Goal: Task Accomplishment & Management: Manage account settings

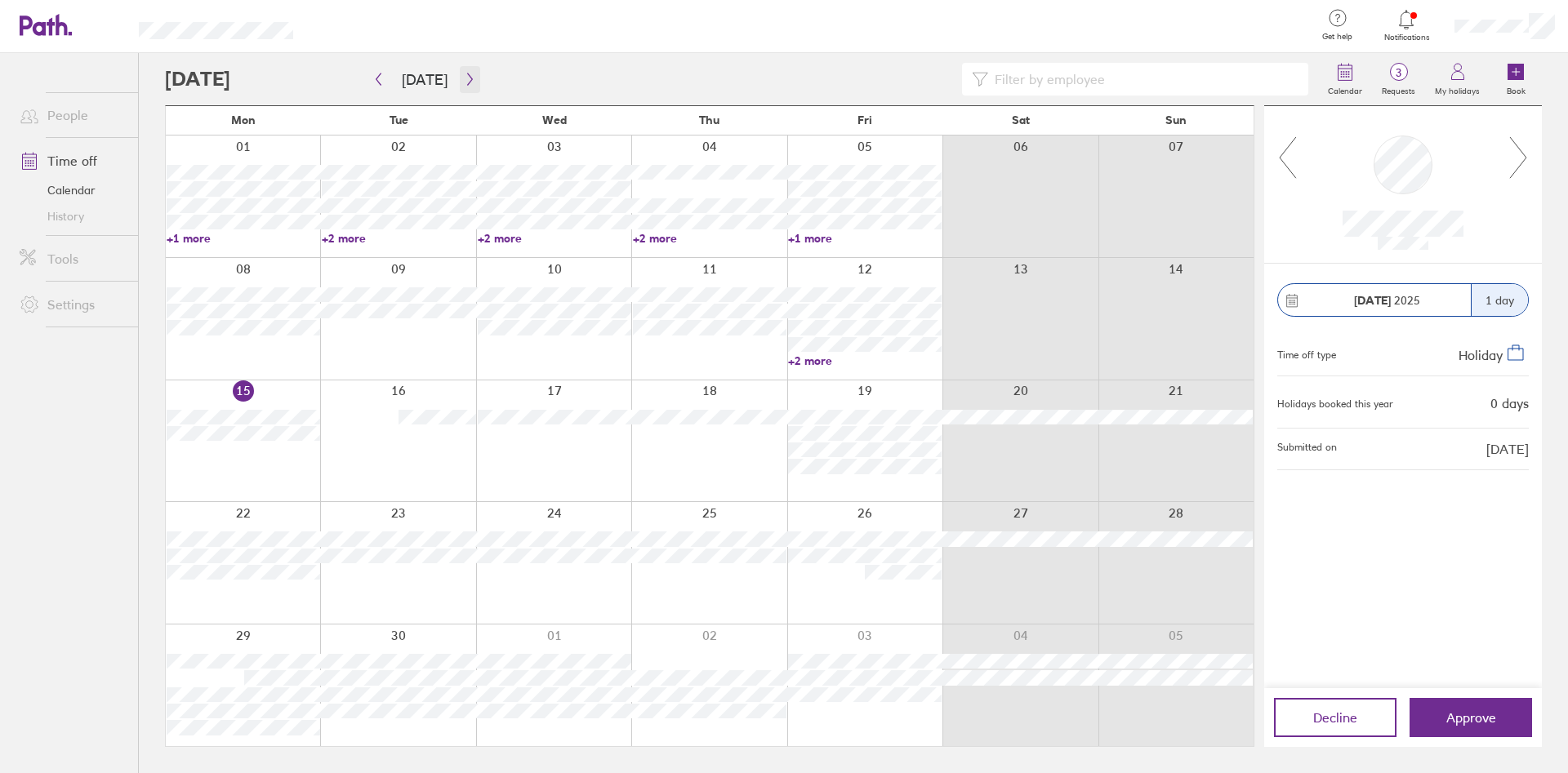
click at [467, 81] on icon "button" at bounding box center [470, 79] width 5 height 12
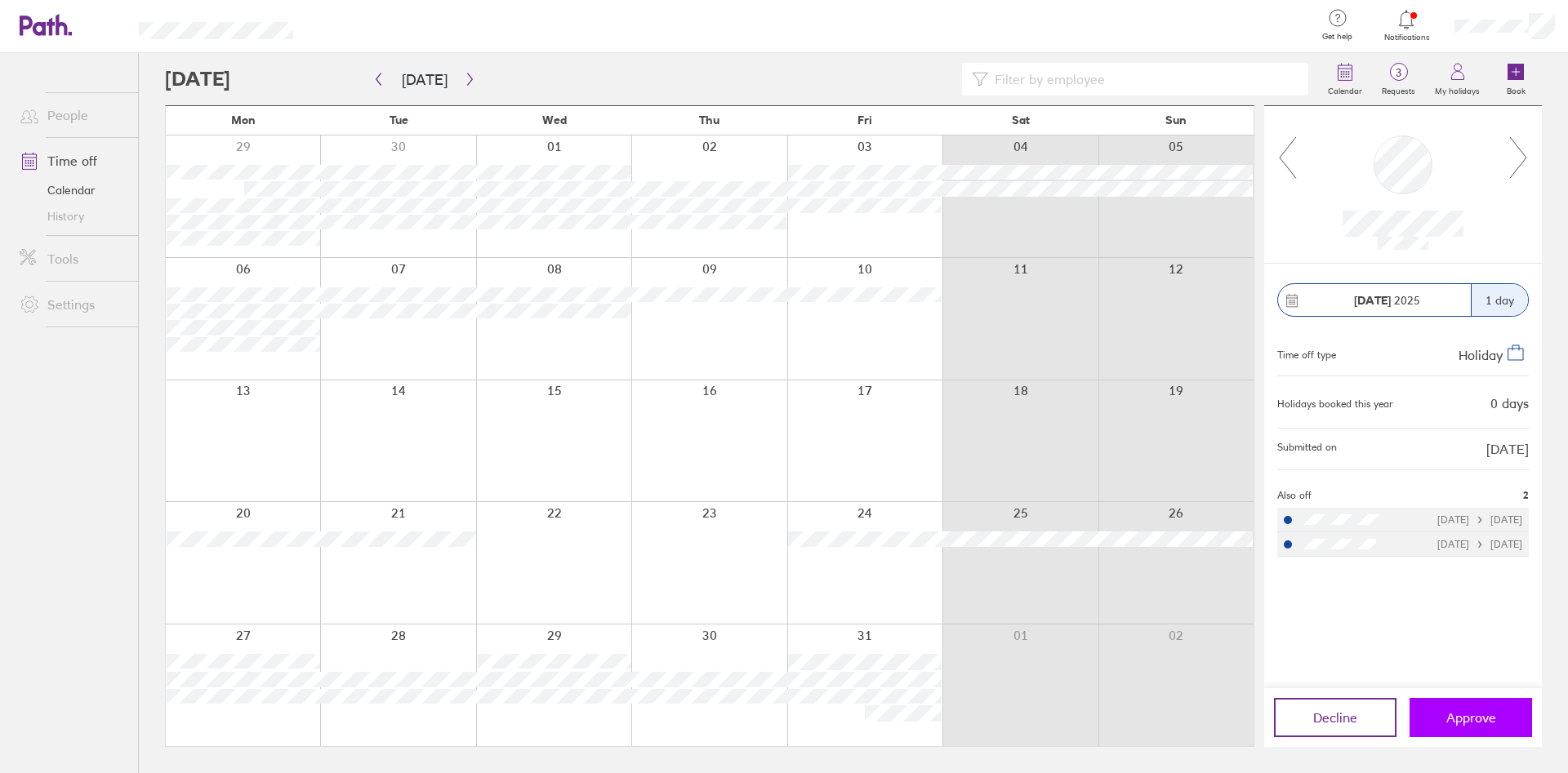
click at [1462, 723] on span "Approve" at bounding box center [1471, 717] width 50 height 15
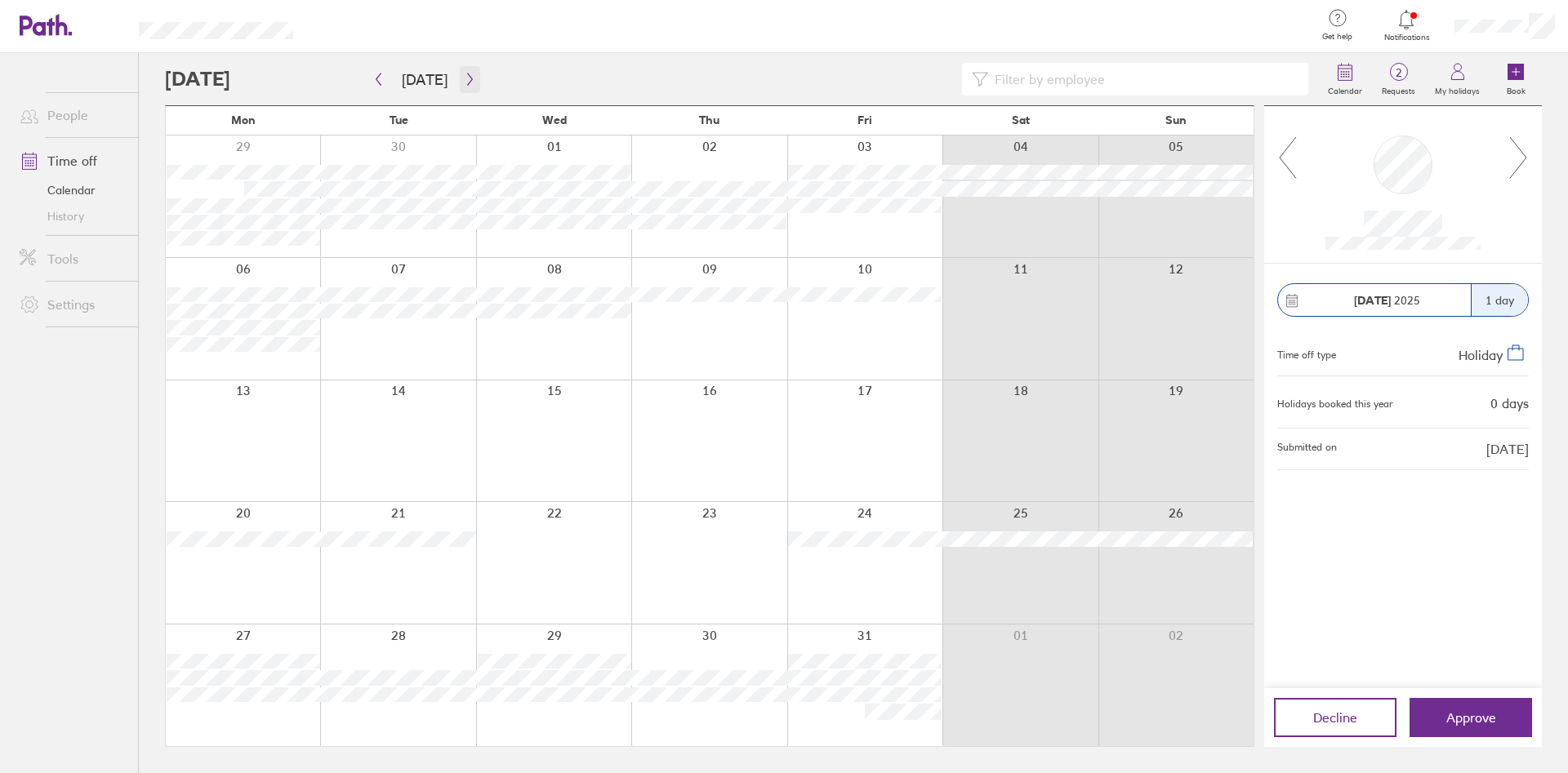
click at [464, 80] on icon "button" at bounding box center [470, 78] width 12 height 13
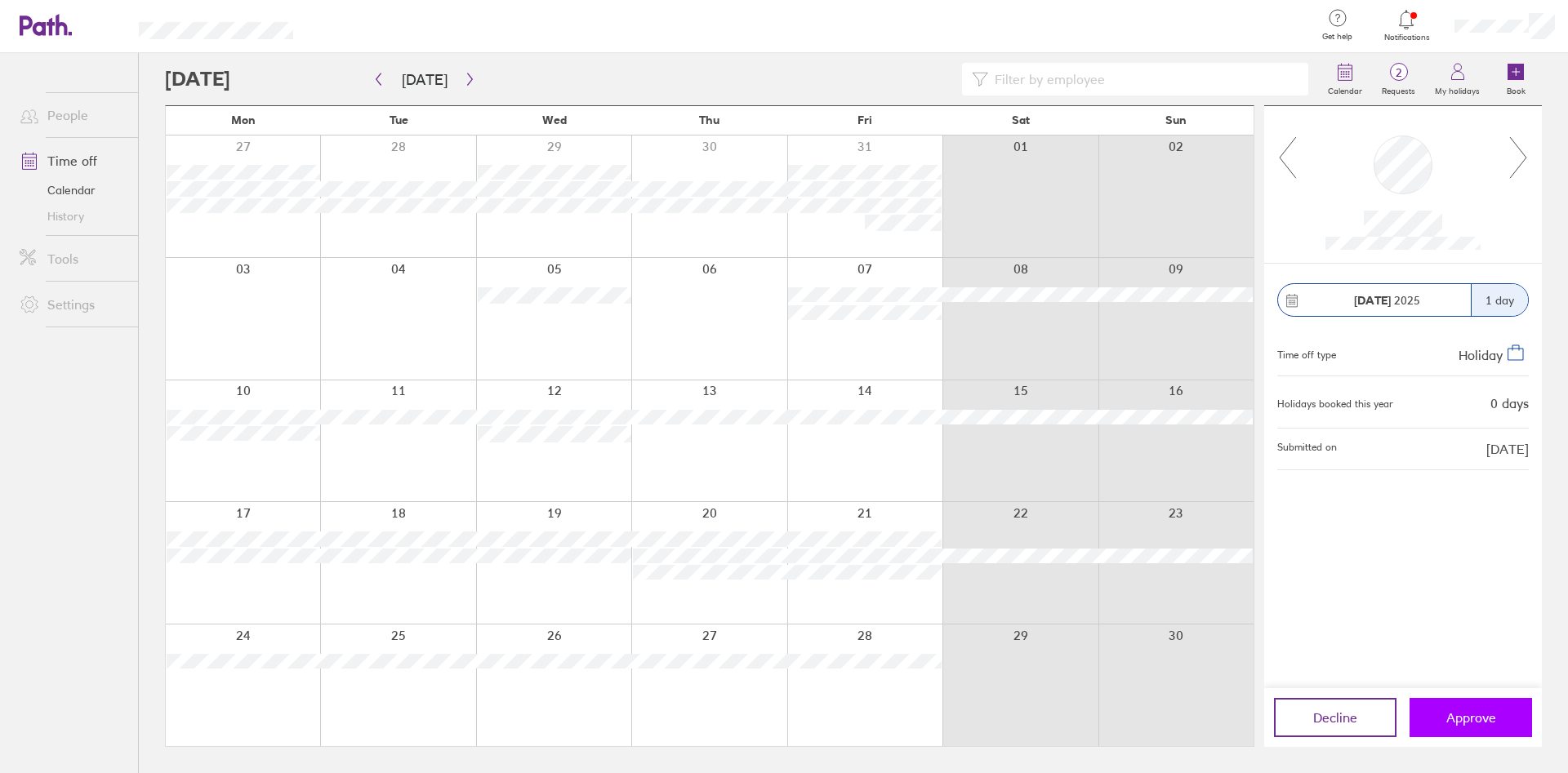
click at [1493, 710] on span "Approve" at bounding box center [1471, 717] width 50 height 15
click at [1499, 720] on button "Approve" at bounding box center [1470, 718] width 122 height 39
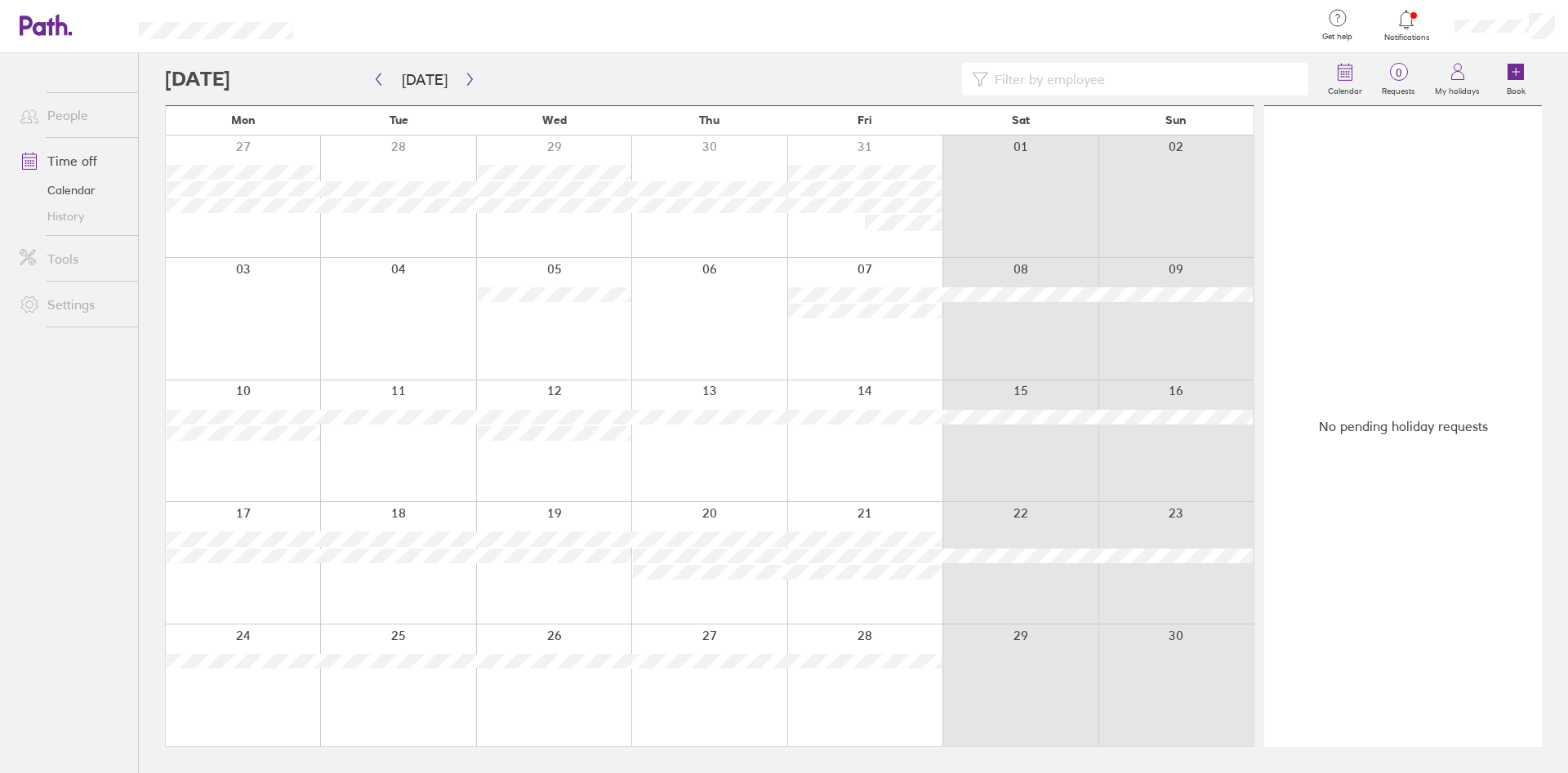
click at [1413, 26] on icon at bounding box center [1406, 19] width 19 height 19
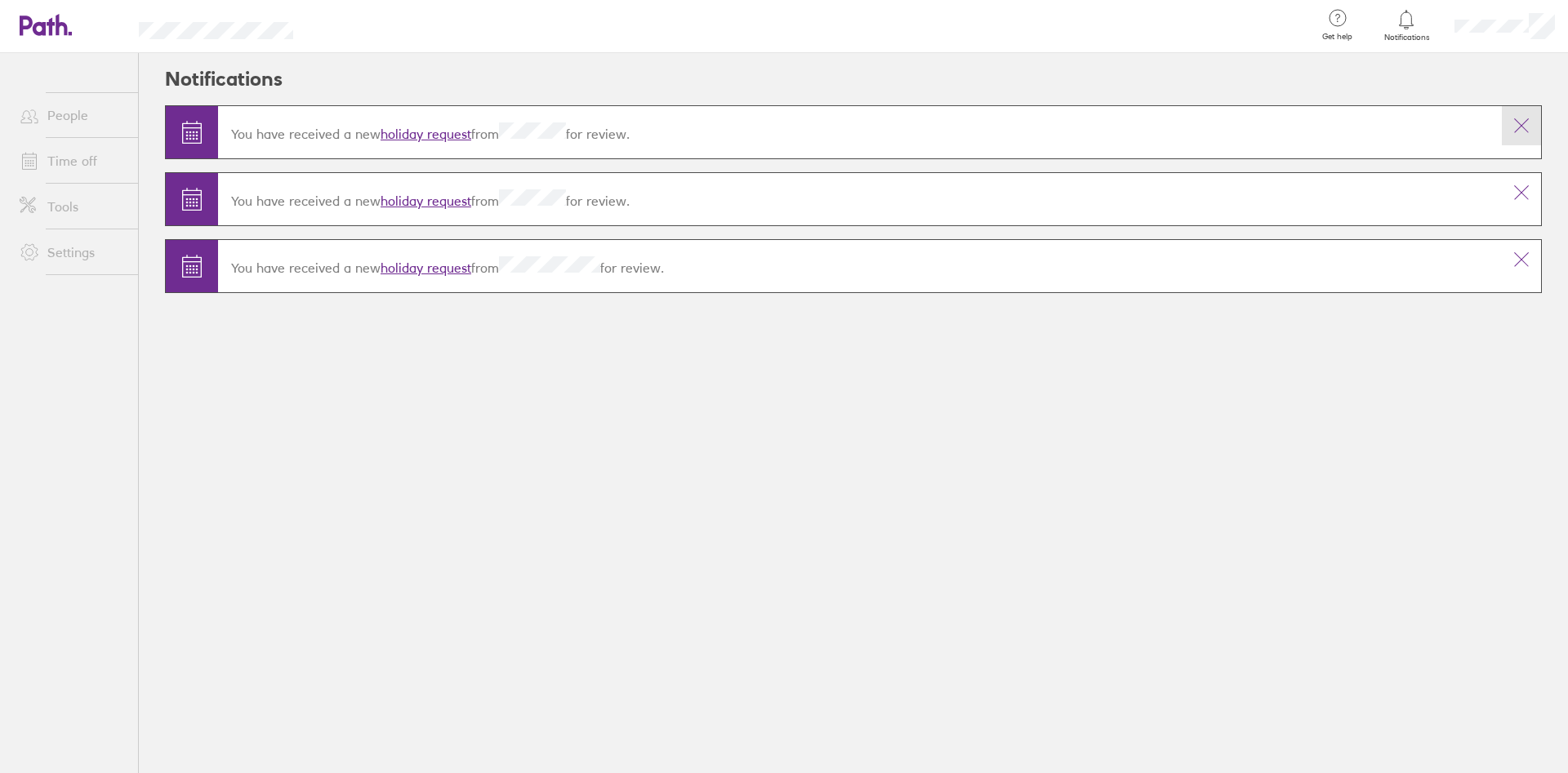
click at [1524, 130] on icon at bounding box center [1521, 126] width 19 height 19
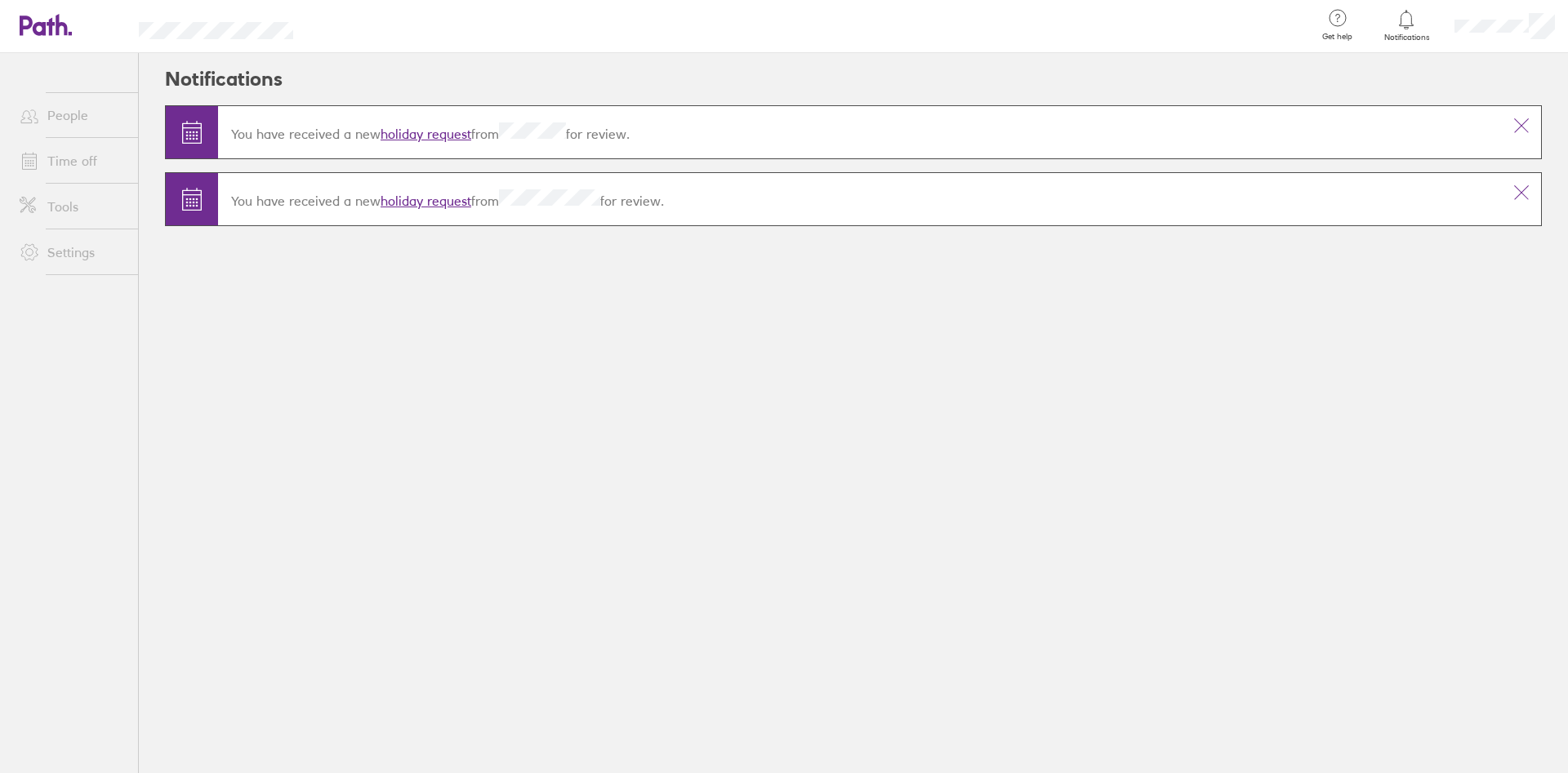
click at [1524, 125] on icon at bounding box center [1521, 126] width 19 height 19
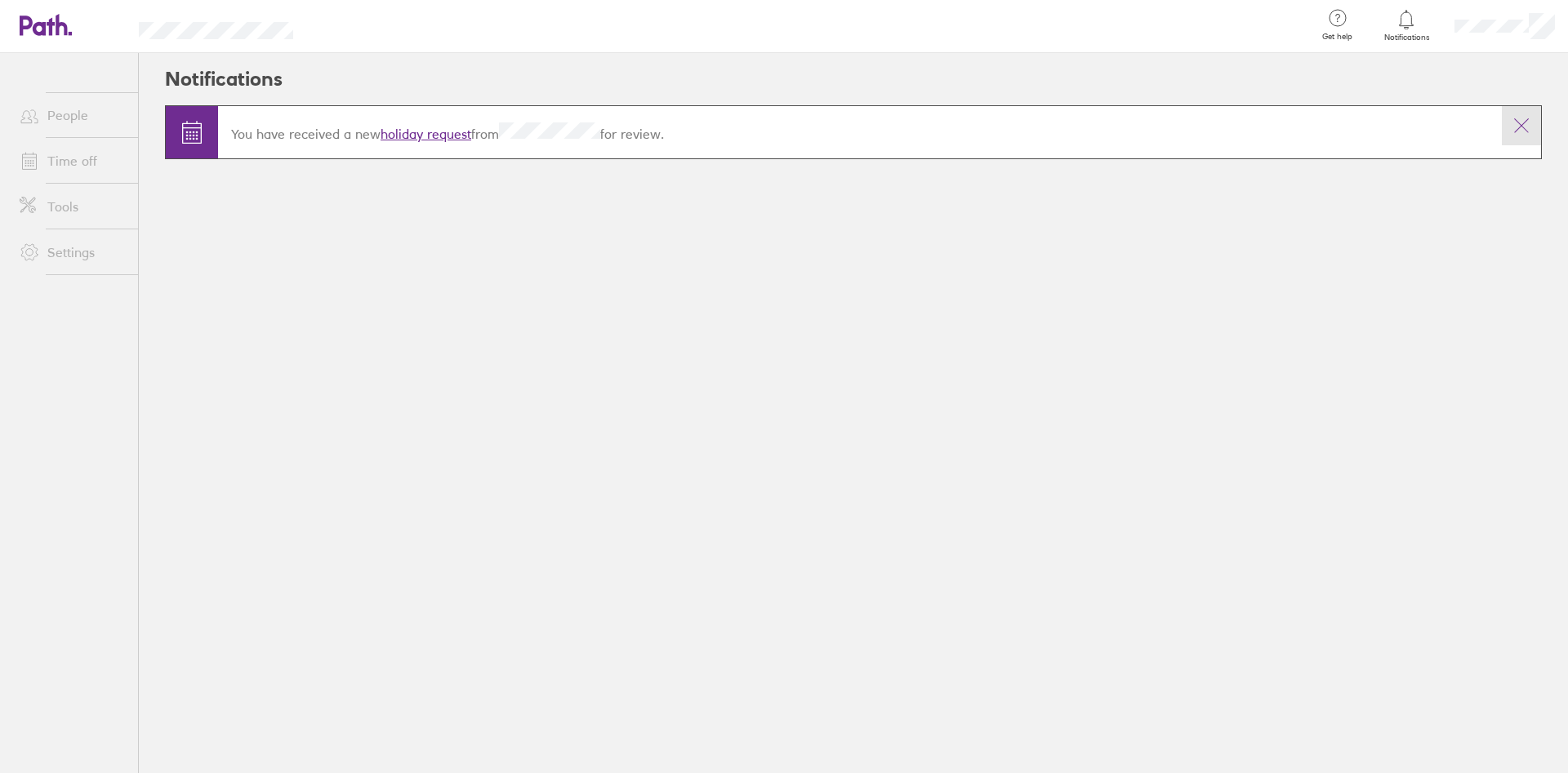
click at [1516, 124] on icon at bounding box center [1521, 126] width 19 height 19
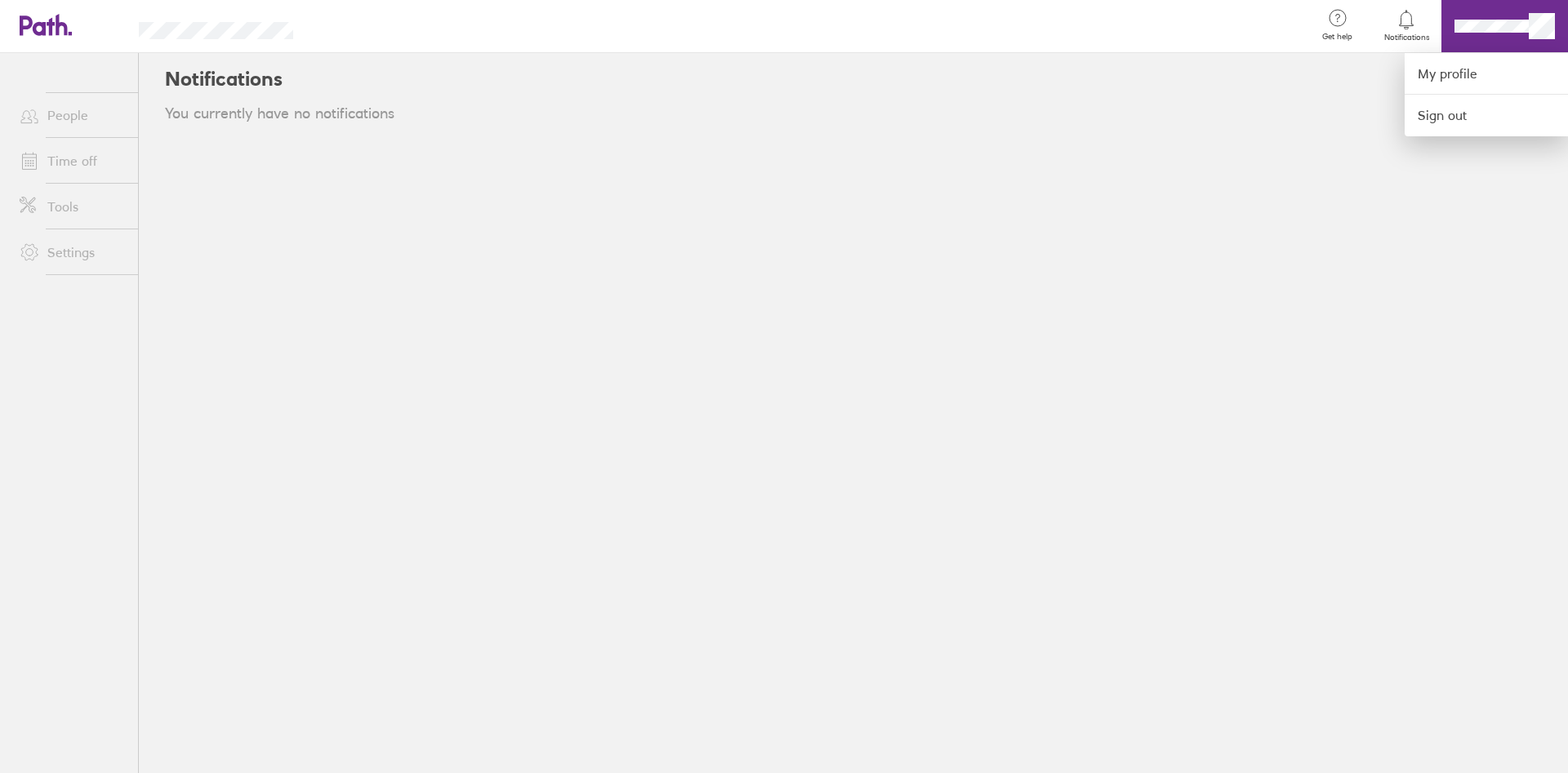
click at [1217, 103] on div at bounding box center [784, 386] width 1568 height 773
click at [1450, 64] on link "My profile" at bounding box center [1485, 73] width 163 height 41
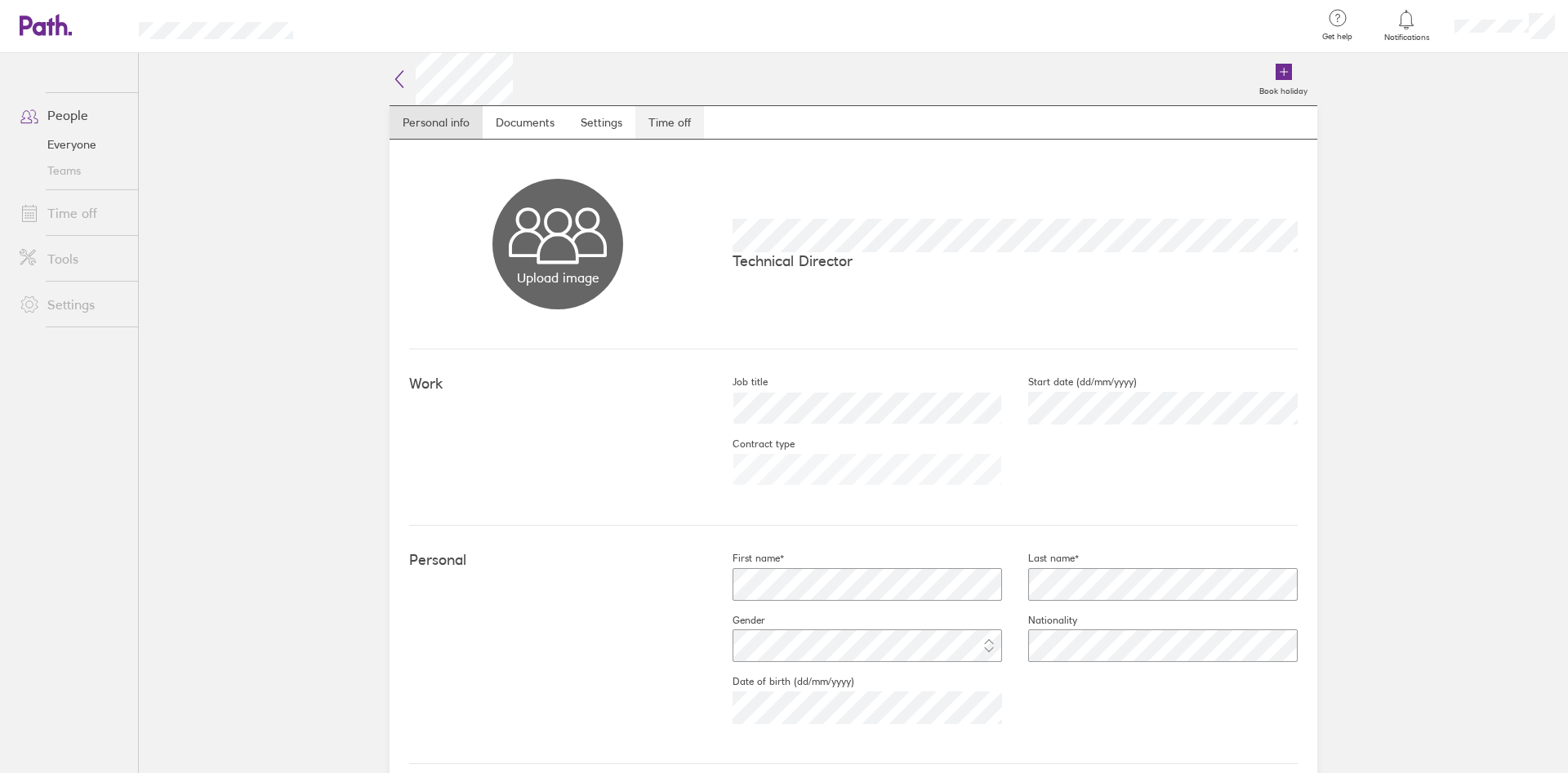
click at [654, 121] on link "Time off" at bounding box center [669, 121] width 69 height 33
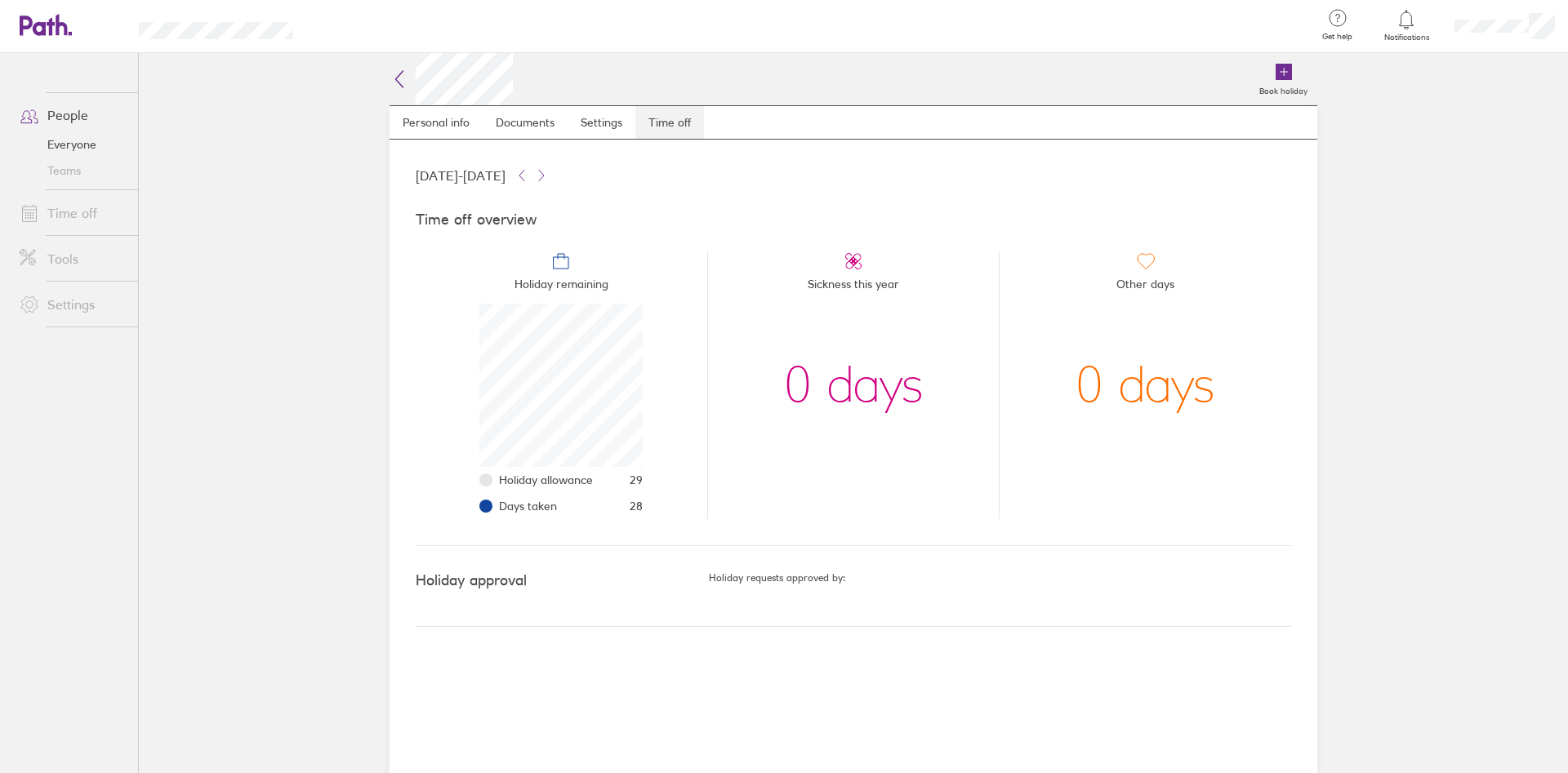
scroll to position [163, 163]
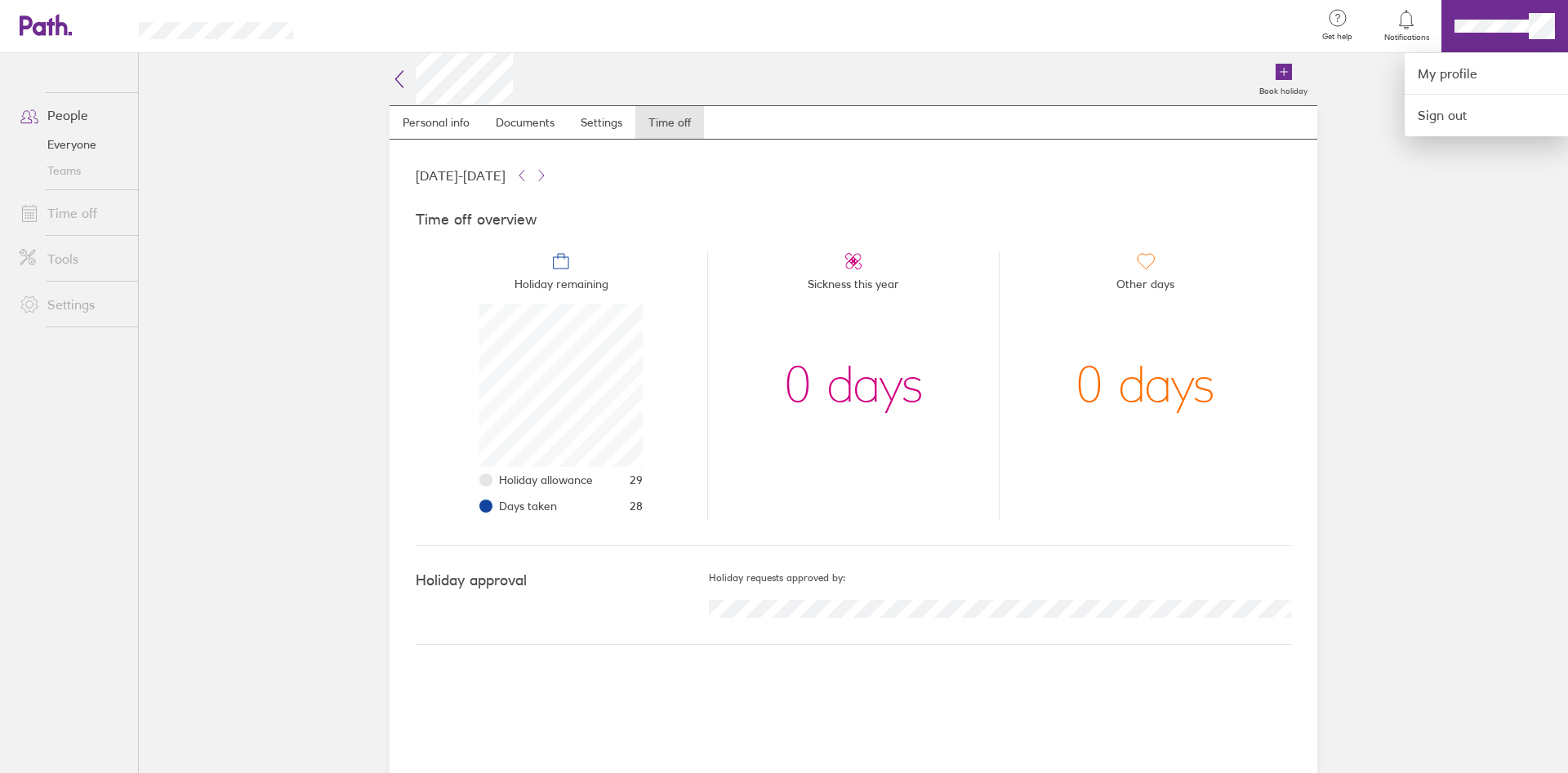
click at [1402, 29] on div at bounding box center [784, 386] width 1568 height 773
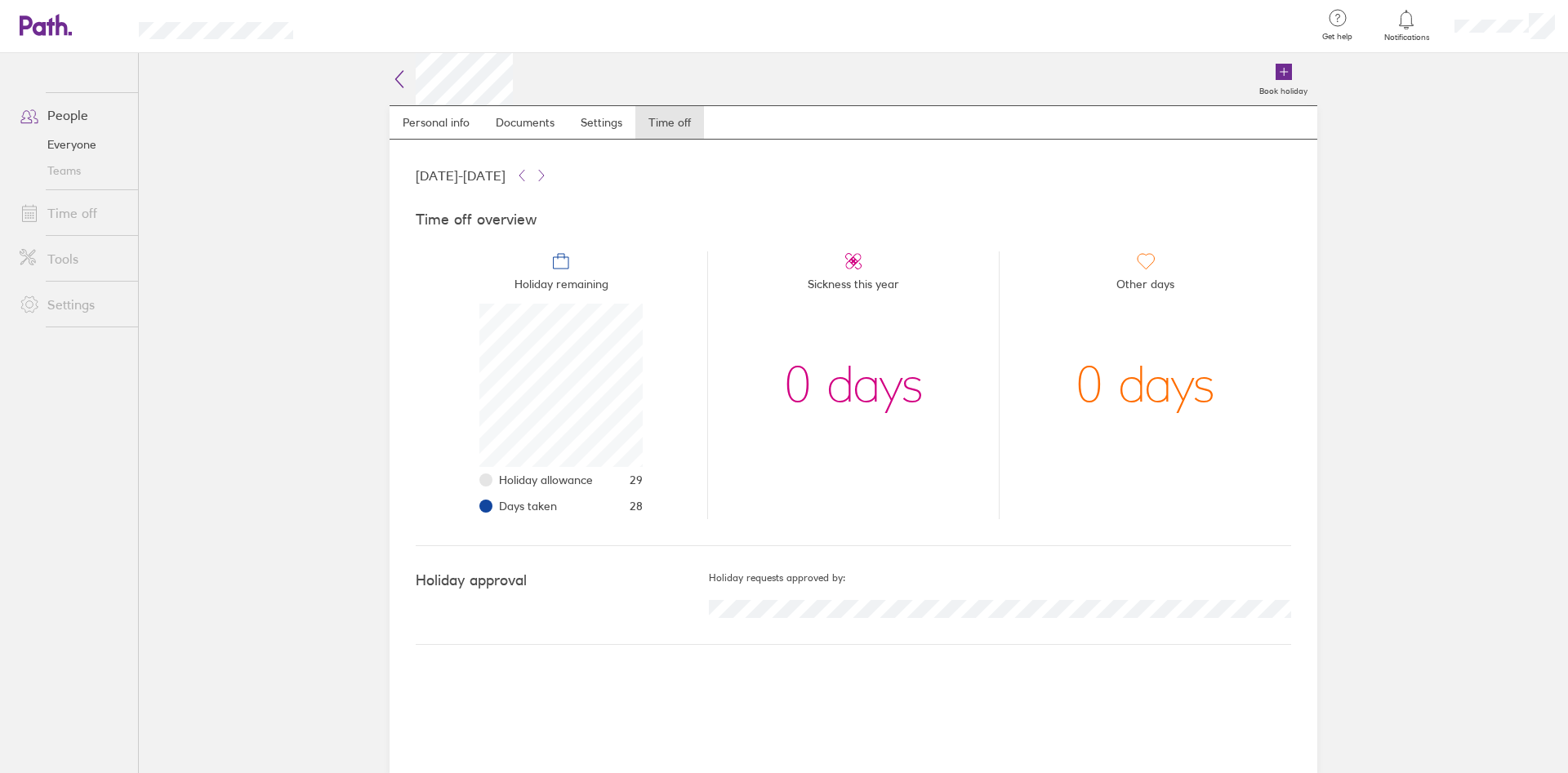
click at [1405, 18] on icon at bounding box center [1406, 19] width 19 height 19
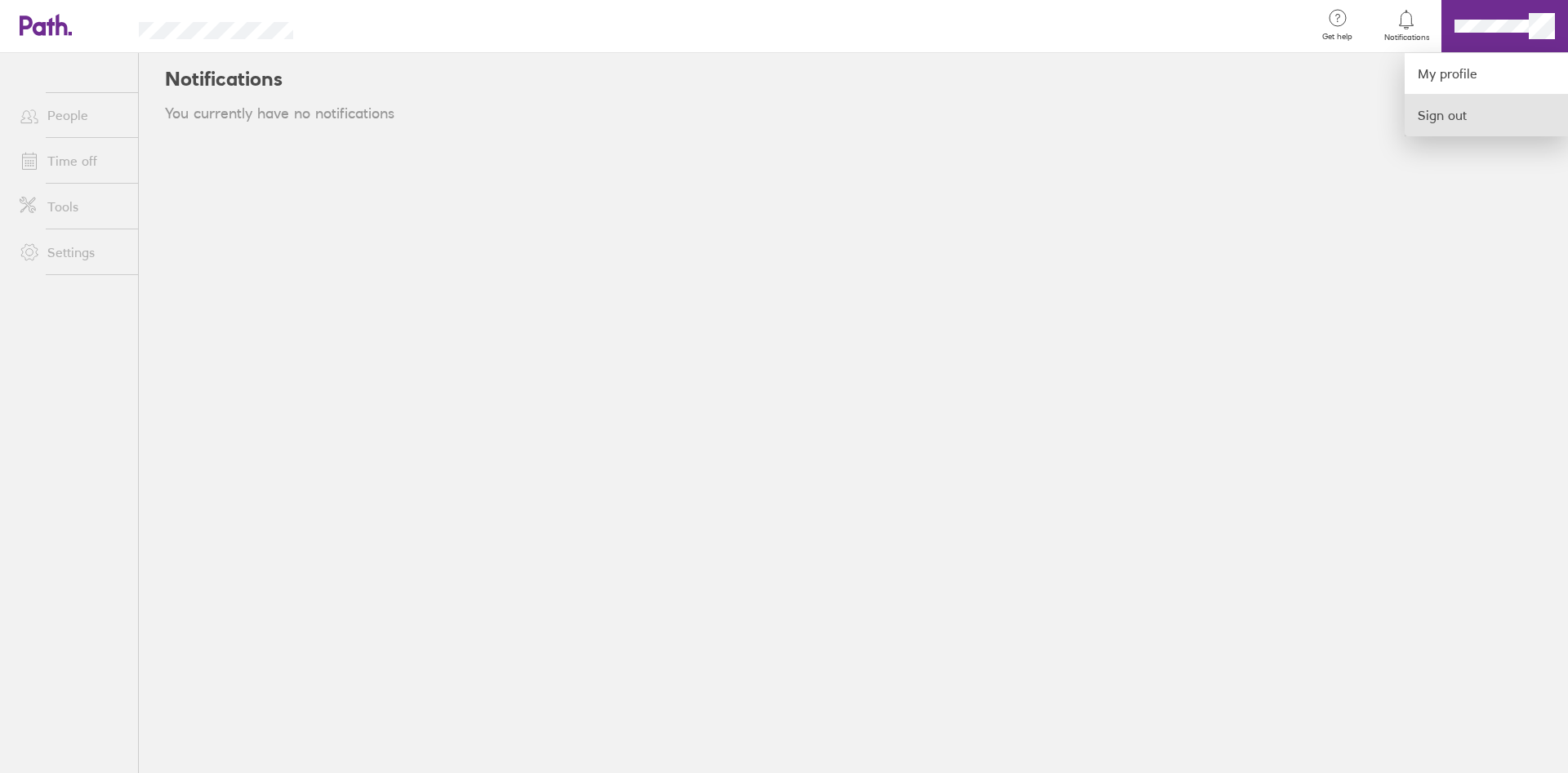
click at [1456, 118] on link "Sign out" at bounding box center [1485, 115] width 163 height 40
